Goal: Task Accomplishment & Management: Manage account settings

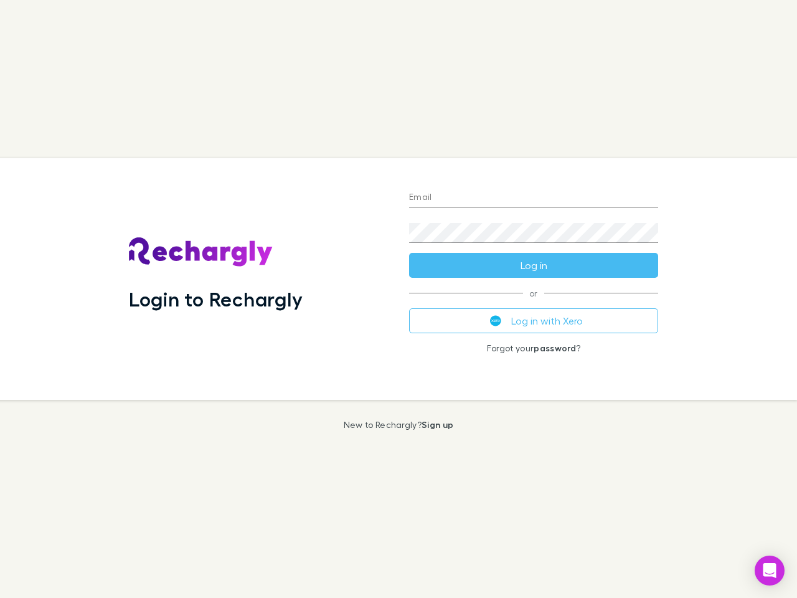
click at [398, 299] on div "Login to Rechargly" at bounding box center [259, 279] width 280 height 242
click at [533, 198] on input "Email" at bounding box center [533, 198] width 249 height 20
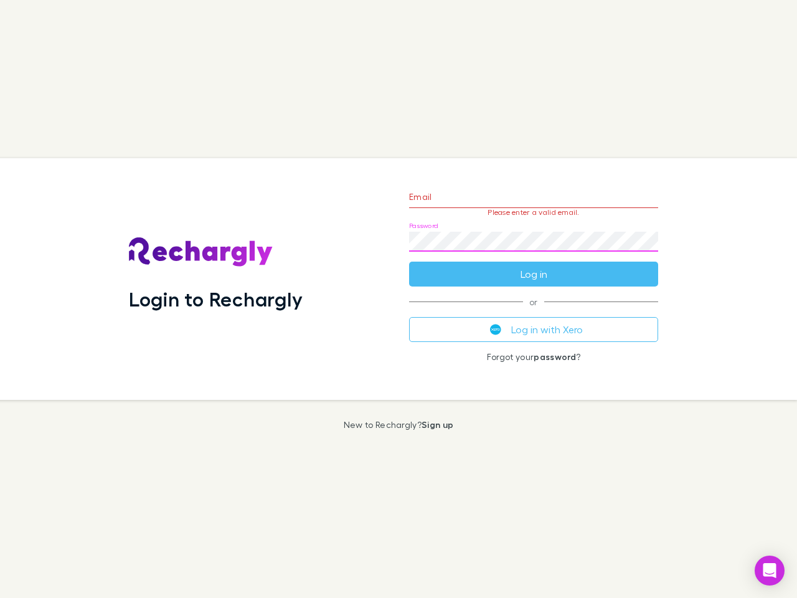
click at [533, 265] on form "Email Please enter a valid email. Password Log in" at bounding box center [533, 232] width 249 height 108
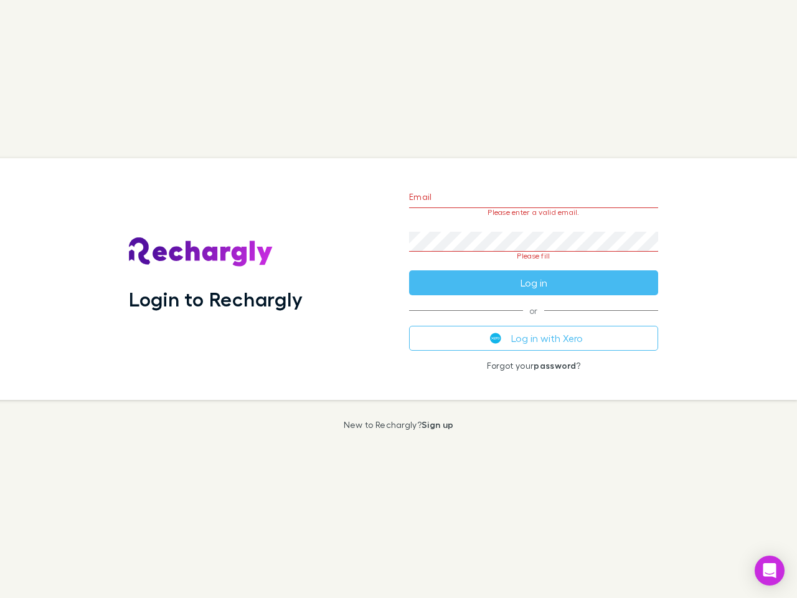
click at [533, 321] on div "Email Please enter a valid email. Password Please fill Log in or Log in with Xe…" at bounding box center [533, 279] width 269 height 242
click at [769, 570] on icon "Open Intercom Messenger" at bounding box center [769, 570] width 13 height 15
